Goal: Use online tool/utility: Utilize a website feature to perform a specific function

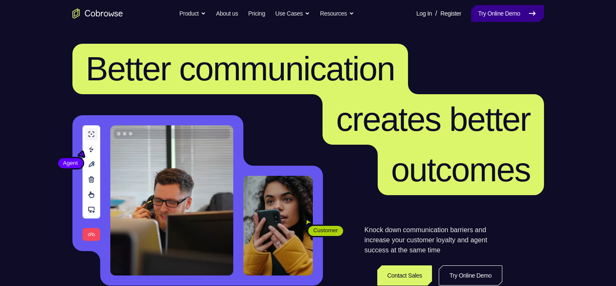
click at [501, 16] on link "Try Online Demo" at bounding box center [507, 13] width 72 height 17
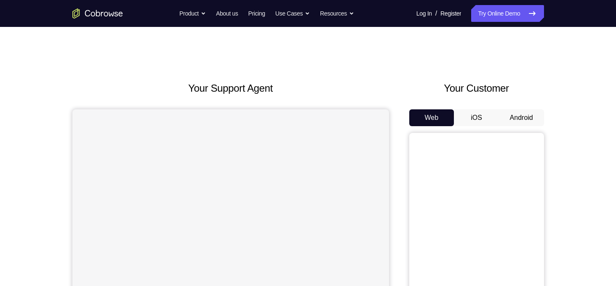
click at [518, 119] on button "Android" at bounding box center [521, 117] width 45 height 17
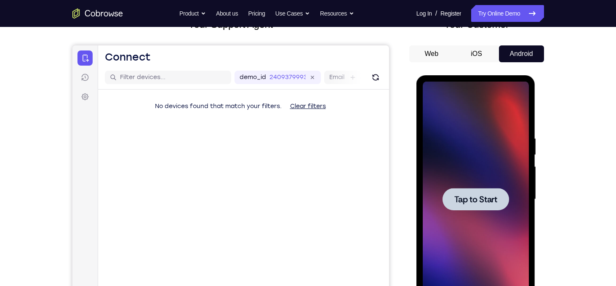
click at [475, 195] on span "Tap to Start" at bounding box center [475, 199] width 43 height 8
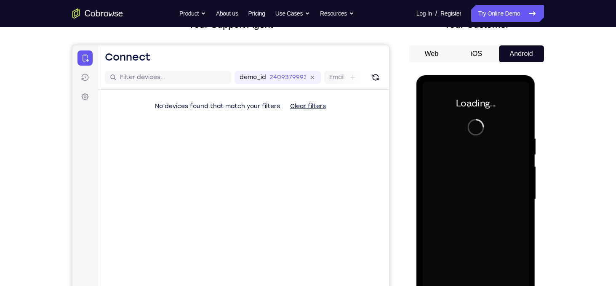
click at [475, 194] on div at bounding box center [476, 200] width 106 height 236
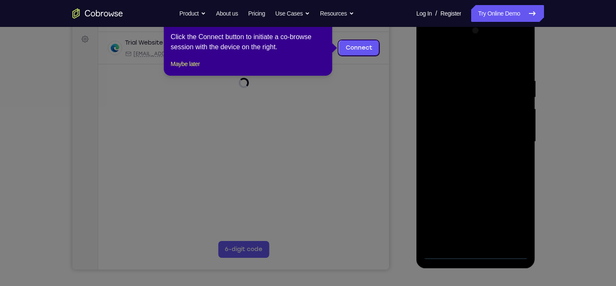
scroll to position [121, 0]
click at [444, 189] on icon at bounding box center [311, 143] width 622 height 286
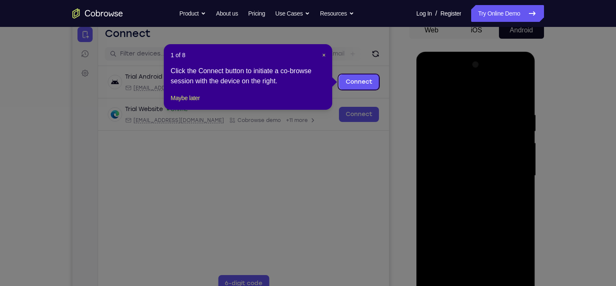
scroll to position [88, 0]
drag, startPoint x: 322, startPoint y: 55, endPoint x: 265, endPoint y: 45, distance: 57.7
click at [322, 55] on span "×" at bounding box center [323, 55] width 3 height 7
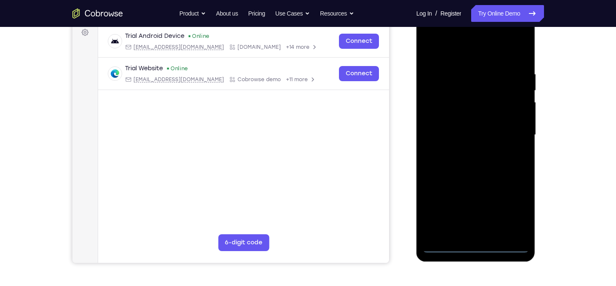
scroll to position [129, 0]
click at [475, 248] on div at bounding box center [476, 135] width 106 height 236
click at [511, 208] on div at bounding box center [476, 135] width 106 height 236
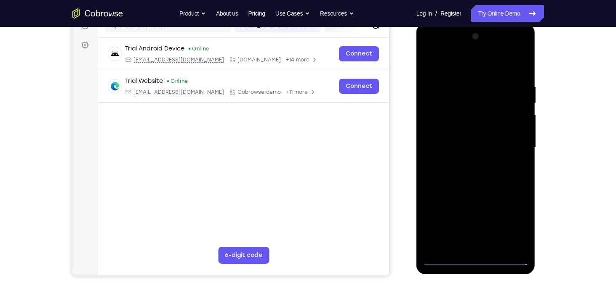
scroll to position [116, 0]
click at [434, 50] on div at bounding box center [476, 147] width 106 height 236
click at [510, 143] on div at bounding box center [476, 147] width 106 height 236
click at [485, 247] on div at bounding box center [476, 147] width 106 height 236
click at [475, 128] on div at bounding box center [476, 147] width 106 height 236
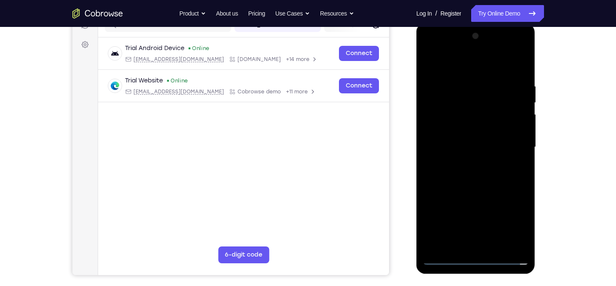
click at [455, 143] on div at bounding box center [476, 147] width 106 height 236
click at [505, 142] on div at bounding box center [476, 147] width 106 height 236
click at [483, 144] on div at bounding box center [476, 147] width 106 height 236
click at [474, 143] on div at bounding box center [476, 147] width 106 height 236
click at [481, 127] on div at bounding box center [476, 147] width 106 height 236
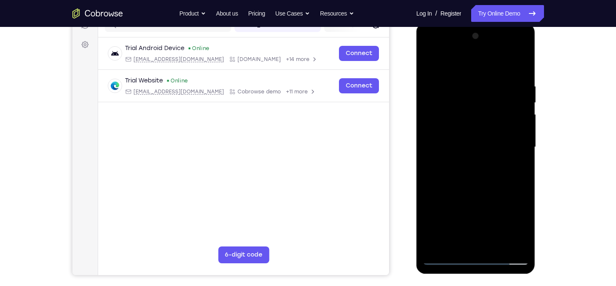
drag, startPoint x: 447, startPoint y: 64, endPoint x: 566, endPoint y: 68, distance: 119.2
click at [536, 68] on html "Online web based iOS Simulators and Android Emulators. Run iPhone, iPad, Mobile…" at bounding box center [476, 149] width 120 height 253
click at [461, 90] on div at bounding box center [476, 147] width 106 height 236
drag, startPoint x: 508, startPoint y: 157, endPoint x: 364, endPoint y: 165, distance: 144.6
click at [416, 165] on html "Online web based iOS Simulators and Android Emulators. Run iPhone, iPad, Mobile…" at bounding box center [476, 149] width 120 height 253
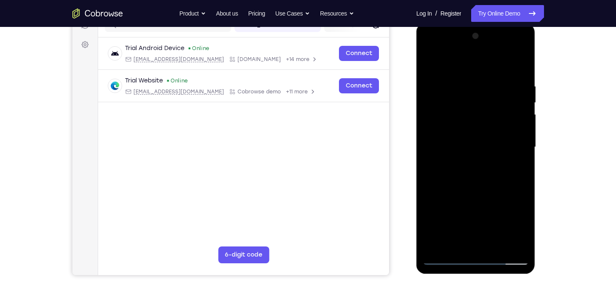
drag, startPoint x: 516, startPoint y: 162, endPoint x: 393, endPoint y: 196, distance: 127.3
click at [416, 196] on html "Online web based iOS Simulators and Android Emulators. Run iPhone, iPad, Mobile…" at bounding box center [476, 149] width 120 height 253
click at [513, 149] on div at bounding box center [476, 147] width 106 height 236
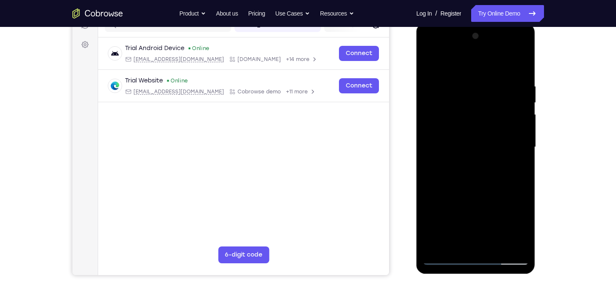
click at [517, 243] on div at bounding box center [476, 147] width 106 height 236
click at [514, 162] on div at bounding box center [476, 147] width 106 height 236
drag, startPoint x: 514, startPoint y: 140, endPoint x: 491, endPoint y: 139, distance: 22.7
click at [491, 139] on div at bounding box center [476, 147] width 106 height 236
click at [437, 127] on div at bounding box center [476, 147] width 106 height 236
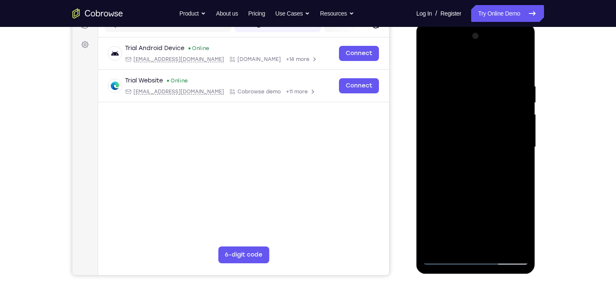
click at [469, 242] on div at bounding box center [476, 147] width 106 height 236
click at [472, 147] on div at bounding box center [476, 147] width 106 height 236
click at [501, 240] on div at bounding box center [476, 147] width 106 height 236
click at [516, 240] on div at bounding box center [476, 147] width 106 height 236
click at [504, 157] on div at bounding box center [476, 147] width 106 height 236
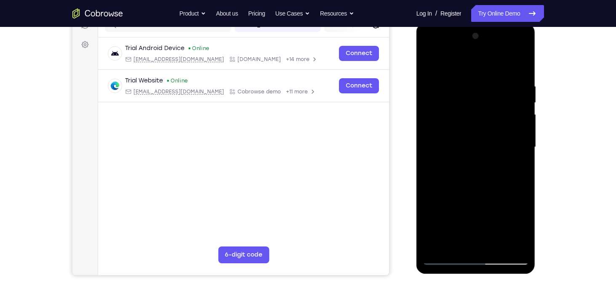
click at [519, 66] on div at bounding box center [476, 147] width 106 height 236
click at [495, 246] on div at bounding box center [476, 147] width 106 height 236
click at [490, 192] on div at bounding box center [476, 147] width 106 height 236
click at [490, 143] on div at bounding box center [476, 147] width 106 height 236
click at [445, 258] on div at bounding box center [476, 147] width 106 height 236
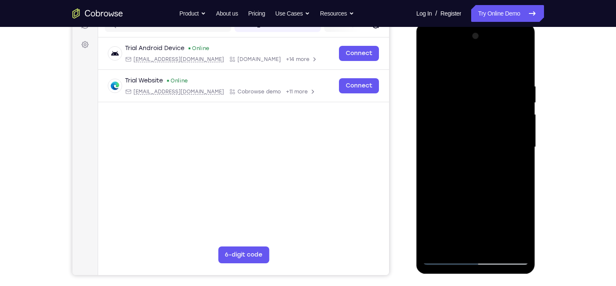
click at [479, 185] on div at bounding box center [476, 147] width 106 height 236
click at [466, 245] on div at bounding box center [476, 147] width 106 height 236
click at [523, 228] on div at bounding box center [476, 147] width 106 height 236
click at [513, 167] on div at bounding box center [476, 147] width 106 height 236
click at [427, 62] on div at bounding box center [476, 147] width 106 height 236
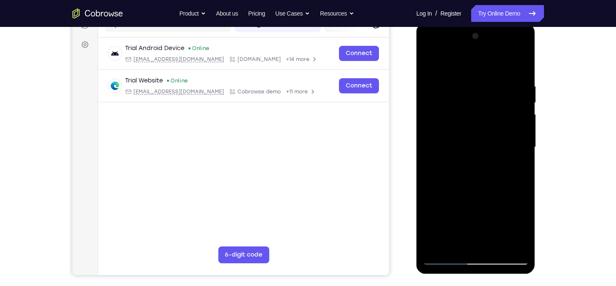
click at [490, 203] on div at bounding box center [476, 147] width 106 height 236
click at [472, 198] on div at bounding box center [476, 147] width 106 height 236
click at [430, 59] on div at bounding box center [476, 147] width 106 height 236
click at [495, 246] on div at bounding box center [476, 147] width 106 height 236
click at [489, 177] on div at bounding box center [476, 147] width 106 height 236
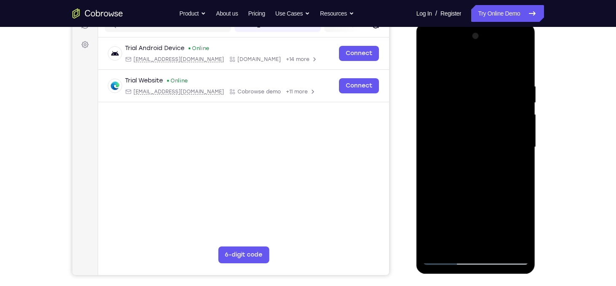
click at [446, 240] on div at bounding box center [476, 147] width 106 height 236
click at [514, 171] on div at bounding box center [476, 147] width 106 height 236
click at [515, 150] on div at bounding box center [476, 147] width 106 height 236
click at [492, 223] on div at bounding box center [476, 147] width 106 height 236
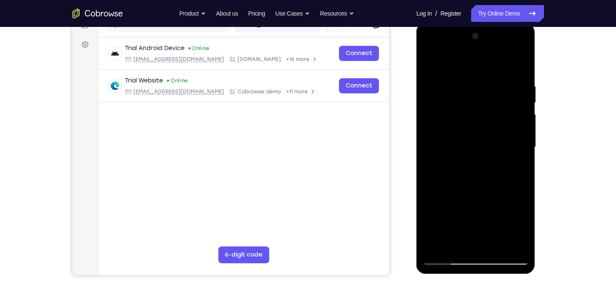
click at [477, 212] on div at bounding box center [476, 147] width 106 height 236
click at [472, 145] on div at bounding box center [476, 147] width 106 height 236
click at [428, 65] on div at bounding box center [476, 147] width 106 height 236
click at [483, 217] on div at bounding box center [476, 147] width 106 height 236
click at [455, 241] on div at bounding box center [476, 147] width 106 height 236
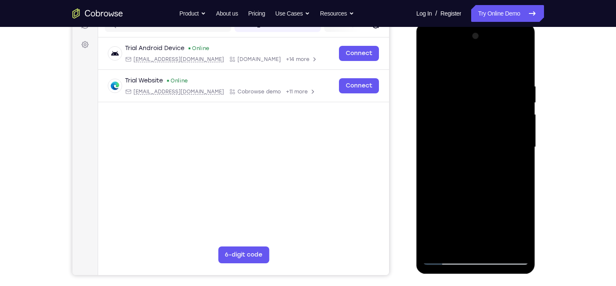
click at [428, 66] on div at bounding box center [476, 147] width 106 height 236
click at [429, 58] on div at bounding box center [476, 147] width 106 height 236
click at [463, 88] on div at bounding box center [476, 147] width 106 height 236
click at [517, 152] on div at bounding box center [476, 147] width 106 height 236
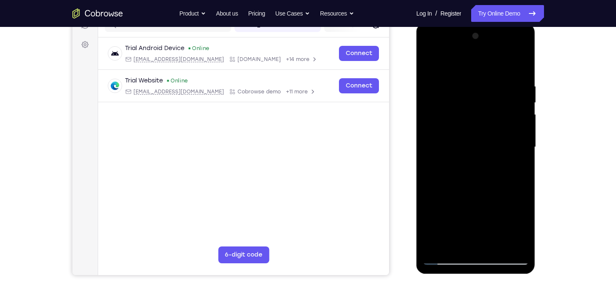
click at [517, 152] on div at bounding box center [476, 147] width 106 height 236
drag, startPoint x: 515, startPoint y: 137, endPoint x: 425, endPoint y: 139, distance: 89.7
click at [425, 139] on div at bounding box center [476, 147] width 106 height 236
drag, startPoint x: 507, startPoint y: 146, endPoint x: 429, endPoint y: 146, distance: 77.9
click at [429, 146] on div at bounding box center [476, 147] width 106 height 236
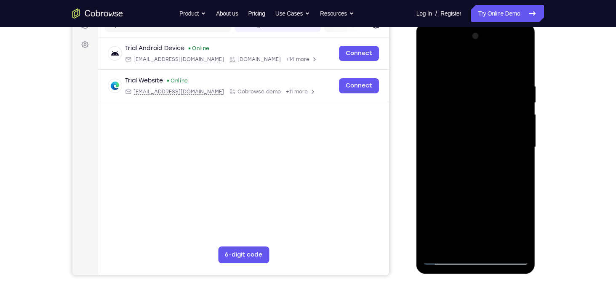
drag, startPoint x: 515, startPoint y: 149, endPoint x: 464, endPoint y: 157, distance: 51.1
click at [464, 157] on div at bounding box center [476, 147] width 106 height 236
click at [509, 150] on div at bounding box center [476, 147] width 106 height 236
drag, startPoint x: 518, startPoint y: 157, endPoint x: 405, endPoint y: 155, distance: 113.3
click at [416, 155] on html "Online web based iOS Simulators and Android Emulators. Run iPhone, iPad, Mobile…" at bounding box center [476, 149] width 120 height 253
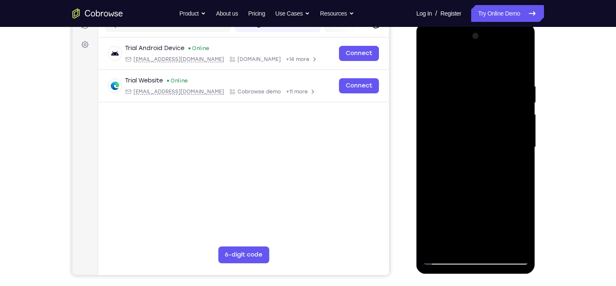
click at [510, 243] on div at bounding box center [476, 147] width 106 height 236
click at [524, 144] on div at bounding box center [476, 147] width 106 height 236
click at [510, 243] on div at bounding box center [476, 147] width 106 height 236
drag, startPoint x: 523, startPoint y: 158, endPoint x: 400, endPoint y: 188, distance: 126.1
click at [416, 188] on html "Online web based iOS Simulators and Android Emulators. Run iPhone, iPad, Mobile…" at bounding box center [476, 149] width 120 height 253
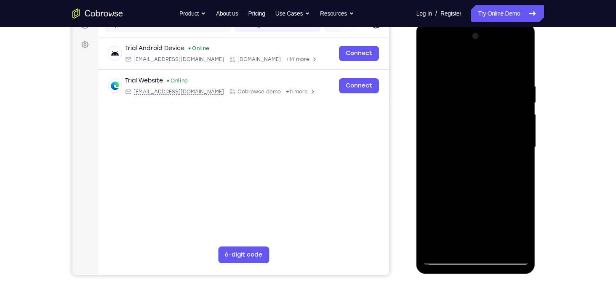
drag, startPoint x: 501, startPoint y: 170, endPoint x: 423, endPoint y: 167, distance: 77.5
click at [423, 167] on div at bounding box center [476, 147] width 106 height 236
drag, startPoint x: 508, startPoint y: 154, endPoint x: 415, endPoint y: 162, distance: 93.0
click at [416, 162] on html "Online web based iOS Simulators and Android Emulators. Run iPhone, iPad, Mobile…" at bounding box center [476, 149] width 120 height 253
drag, startPoint x: 503, startPoint y: 153, endPoint x: 428, endPoint y: 158, distance: 75.1
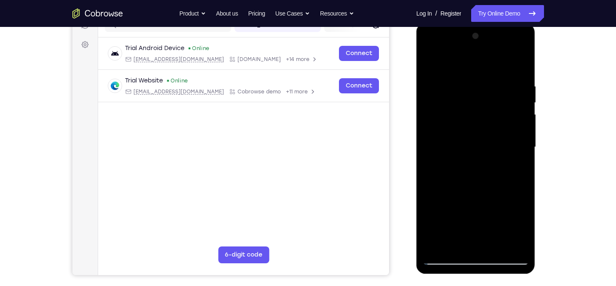
click at [428, 158] on div at bounding box center [476, 147] width 106 height 236
drag, startPoint x: 515, startPoint y: 164, endPoint x: 446, endPoint y: 170, distance: 69.3
click at [446, 170] on div at bounding box center [476, 147] width 106 height 236
drag, startPoint x: 515, startPoint y: 174, endPoint x: 453, endPoint y: 184, distance: 63.5
click at [453, 184] on div at bounding box center [476, 147] width 106 height 236
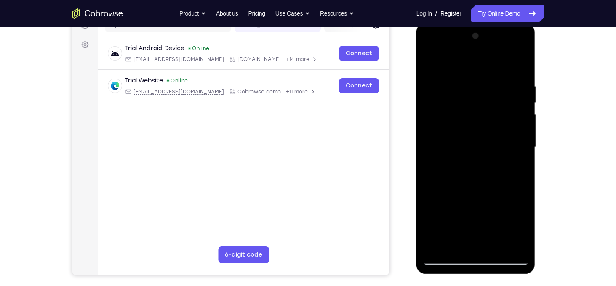
drag, startPoint x: 514, startPoint y: 170, endPoint x: 424, endPoint y: 169, distance: 89.7
click at [424, 169] on div at bounding box center [476, 147] width 106 height 236
drag, startPoint x: 503, startPoint y: 180, endPoint x: 434, endPoint y: 187, distance: 68.5
click at [434, 187] on div at bounding box center [476, 147] width 106 height 236
click at [443, 255] on div at bounding box center [476, 147] width 106 height 236
